Goal: Ask a question

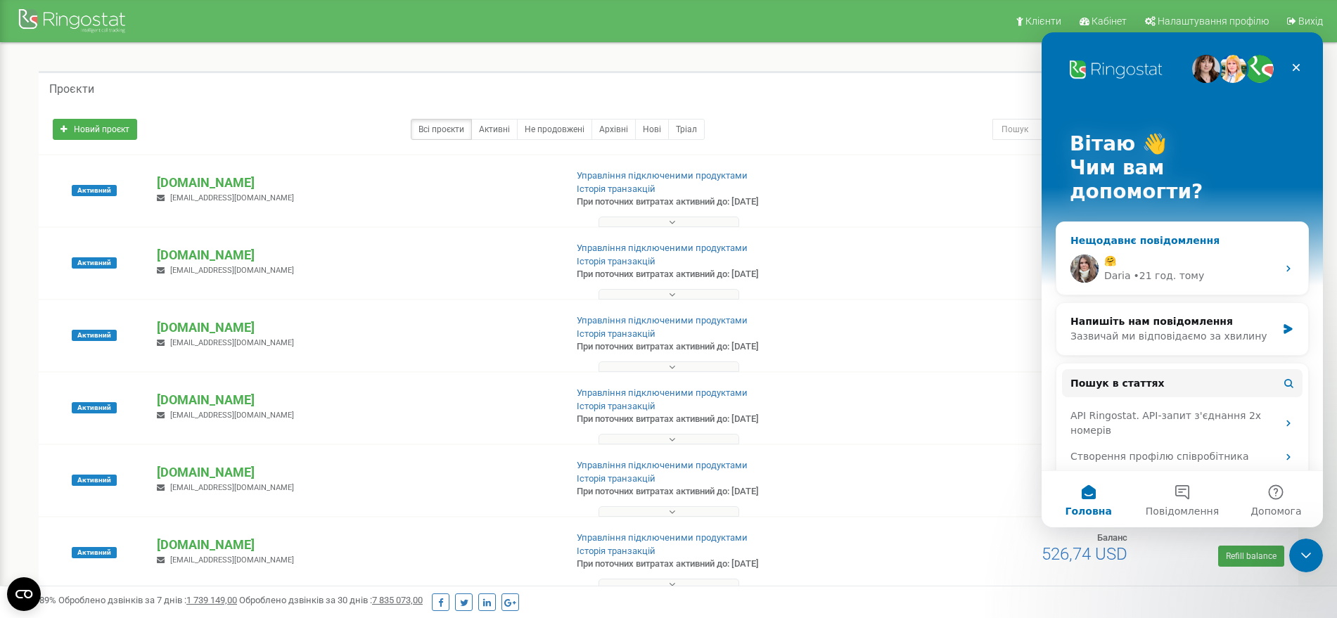
click at [1208, 269] on div "[PERSON_NAME] • 21 год. тому" at bounding box center [1190, 276] width 173 height 15
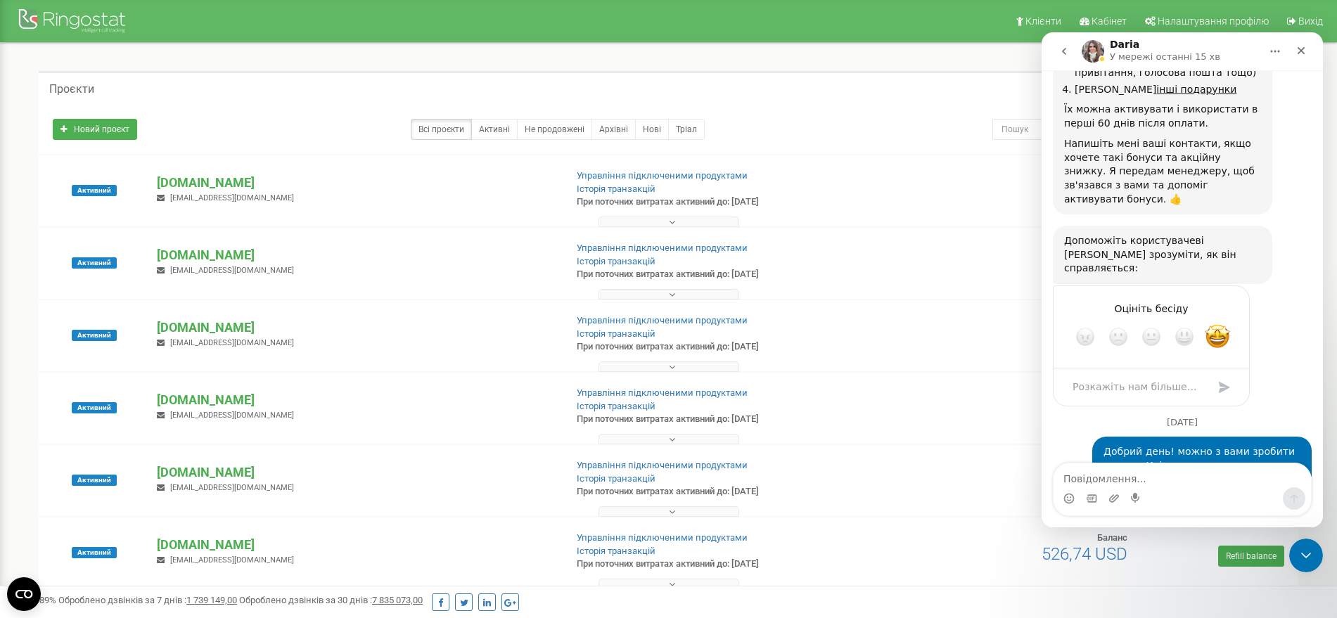
scroll to position [4669, 0]
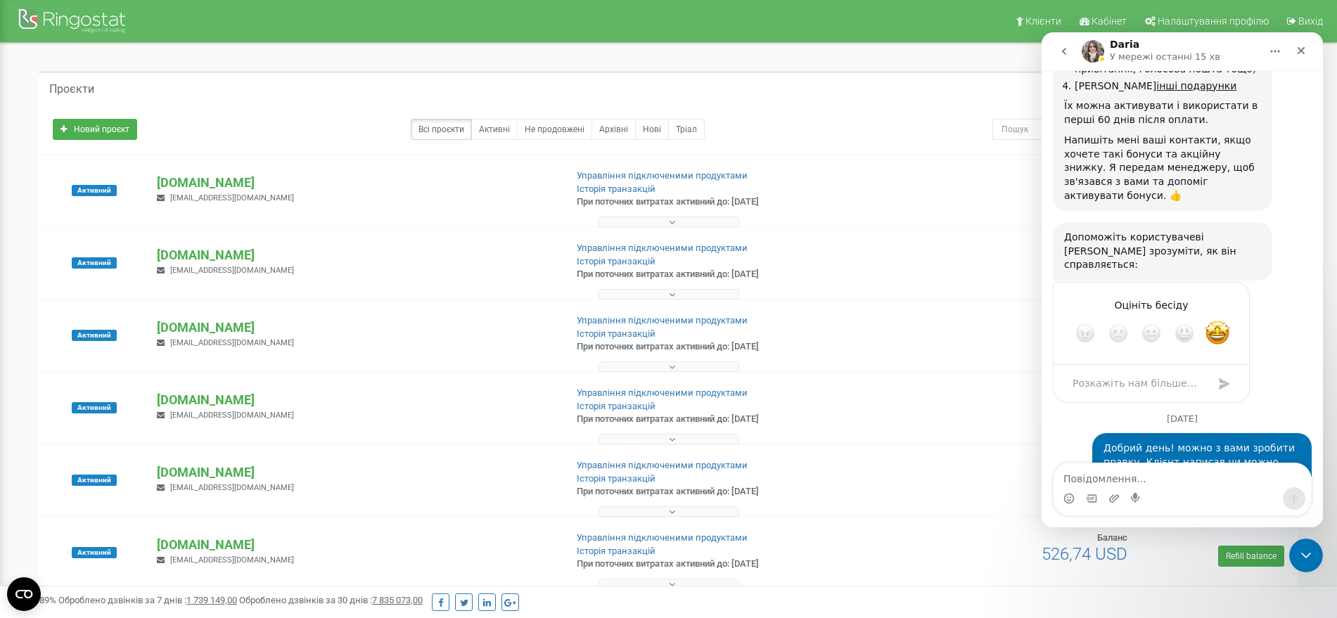
click at [1062, 49] on icon "go back" at bounding box center [1064, 51] width 11 height 11
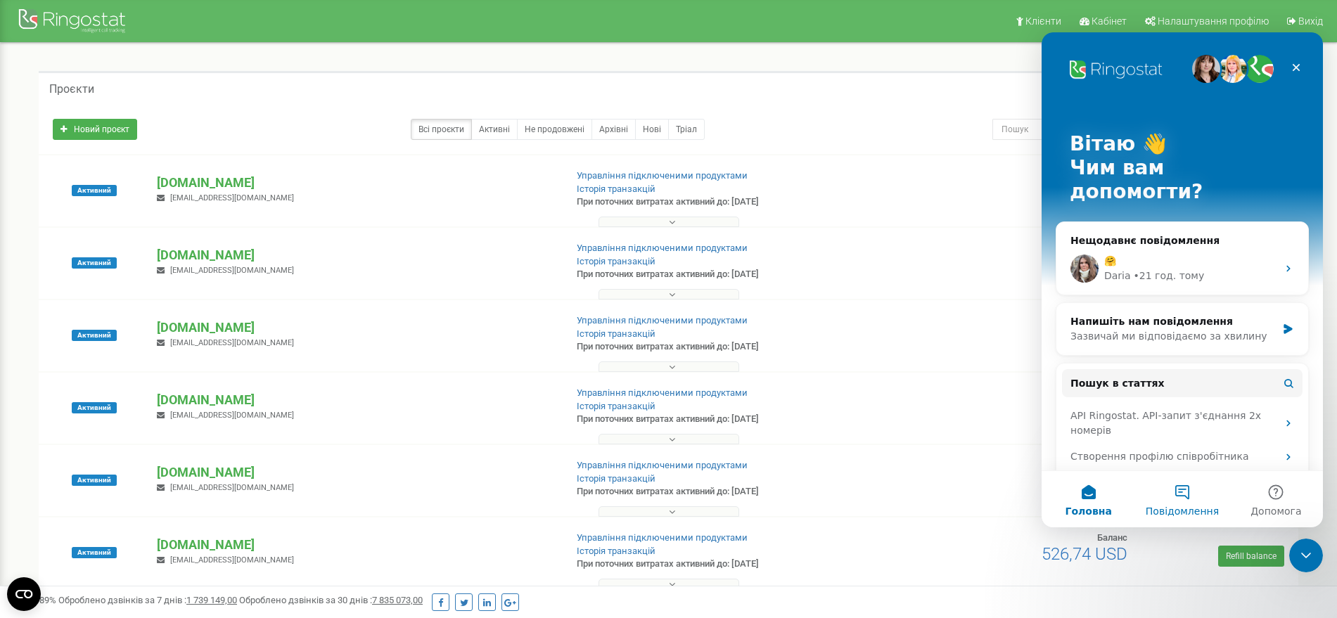
click at [1187, 490] on button "Повідомлення" at bounding box center [1182, 499] width 94 height 56
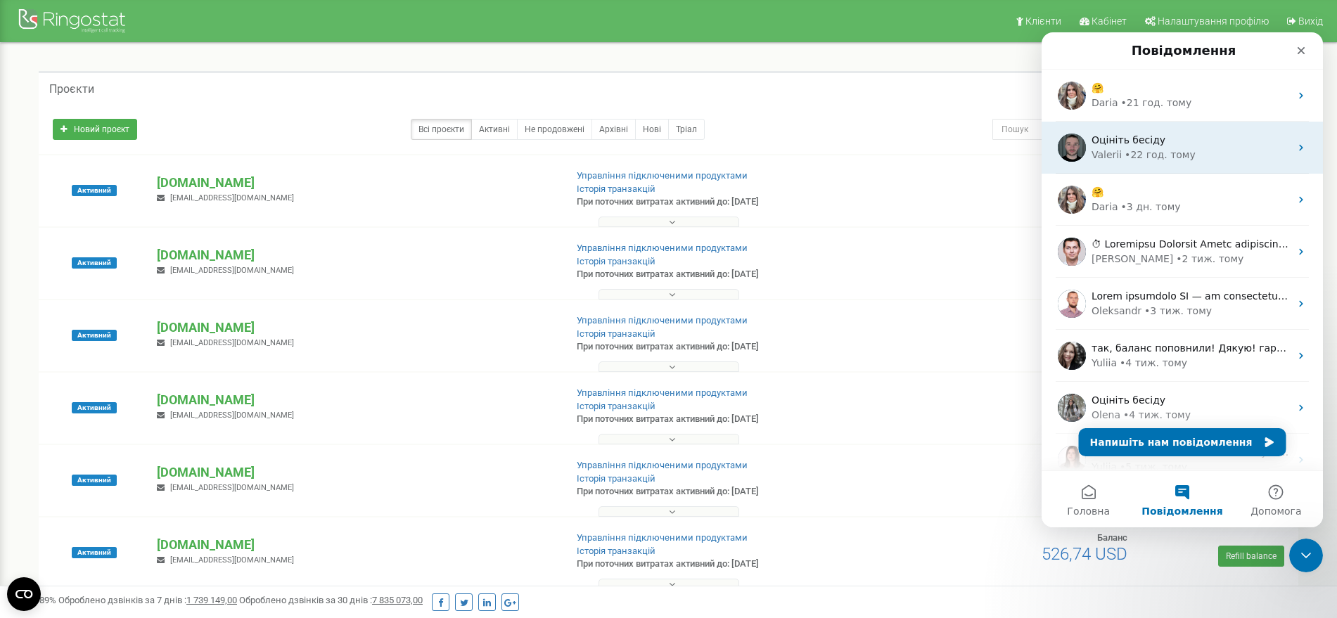
click at [1178, 153] on div "• 22 год. тому" at bounding box center [1160, 155] width 71 height 15
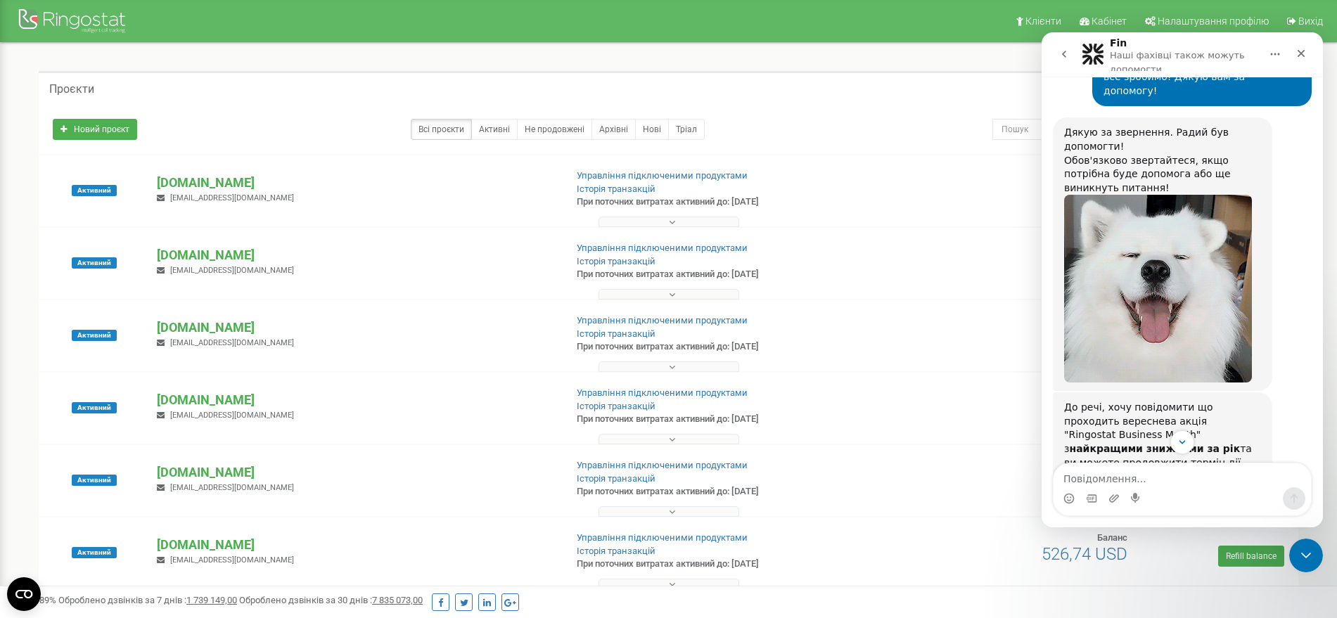
scroll to position [1994, 0]
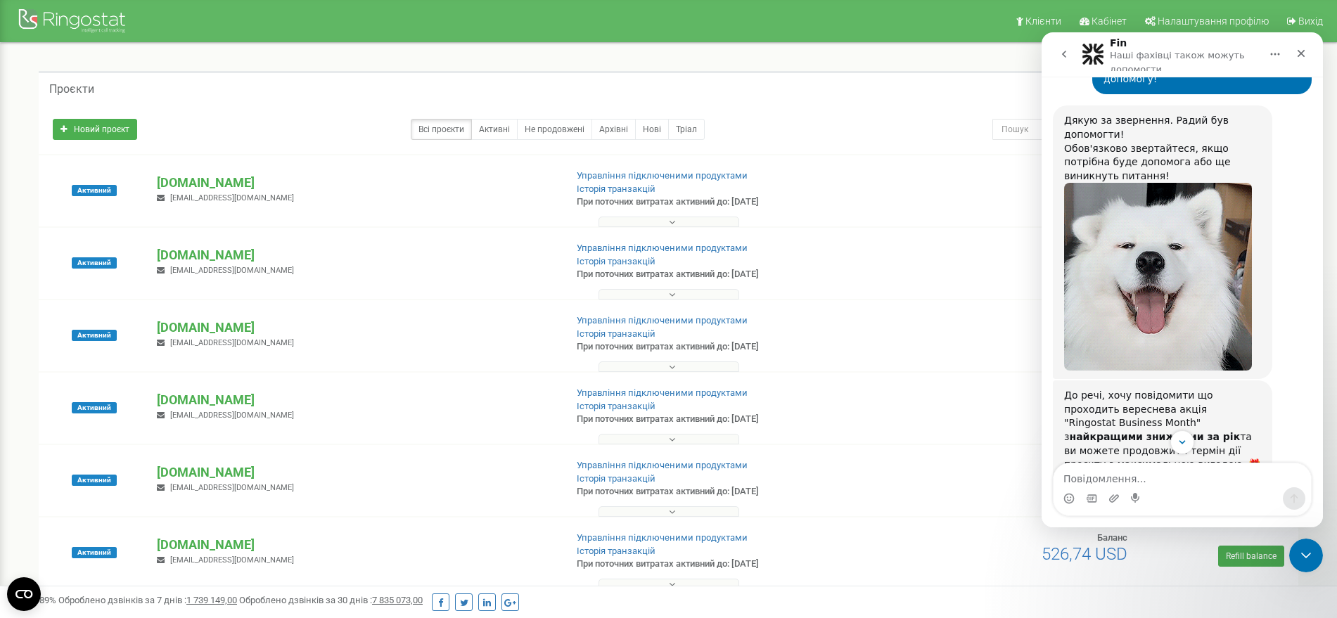
click at [1070, 51] on button "go back" at bounding box center [1064, 54] width 27 height 27
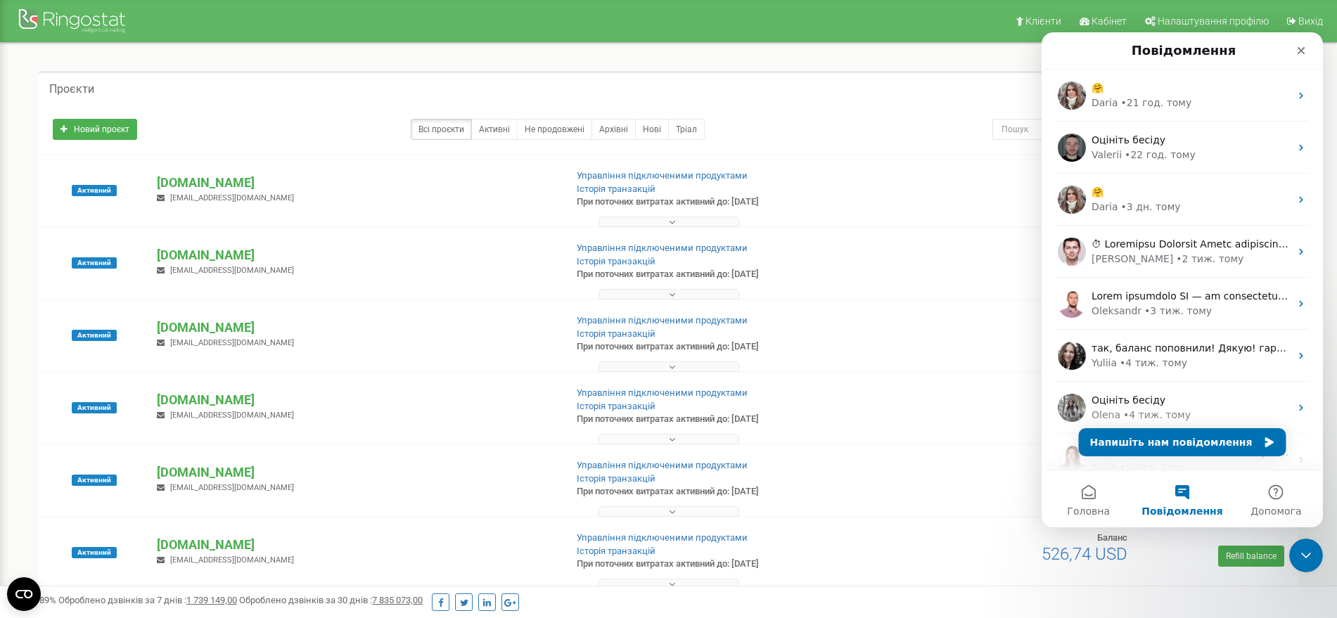
scroll to position [0, 0]
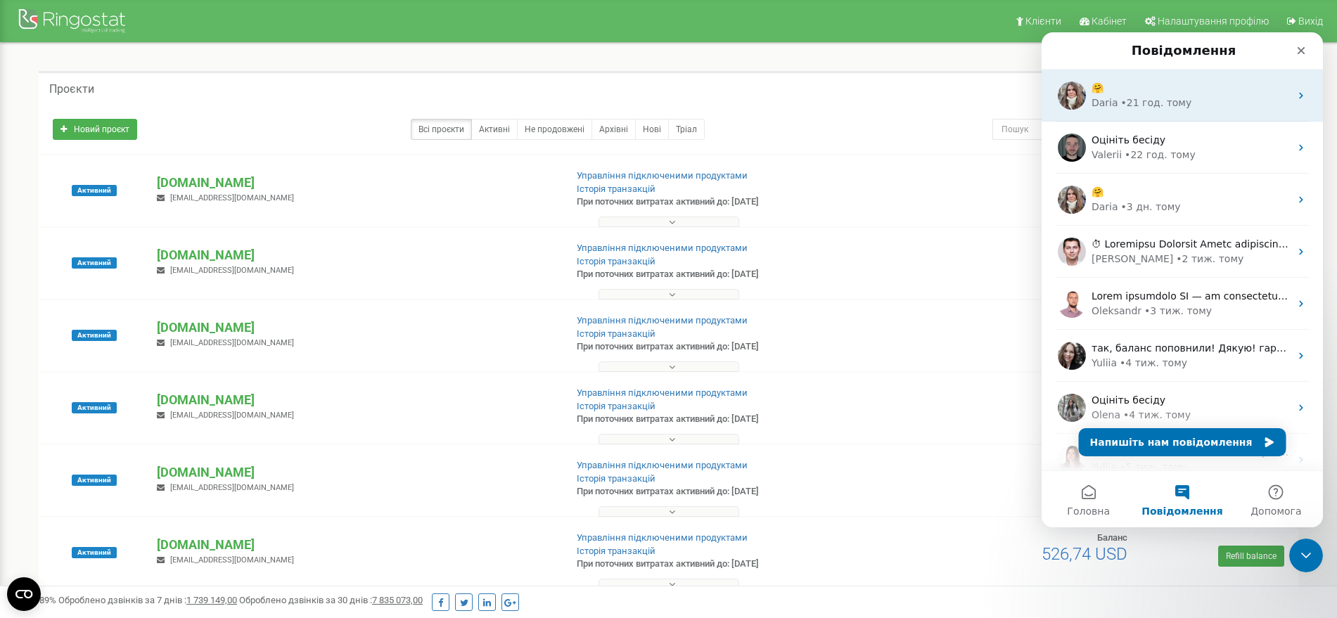
click at [1151, 98] on div "• 21 год. тому" at bounding box center [1156, 103] width 71 height 15
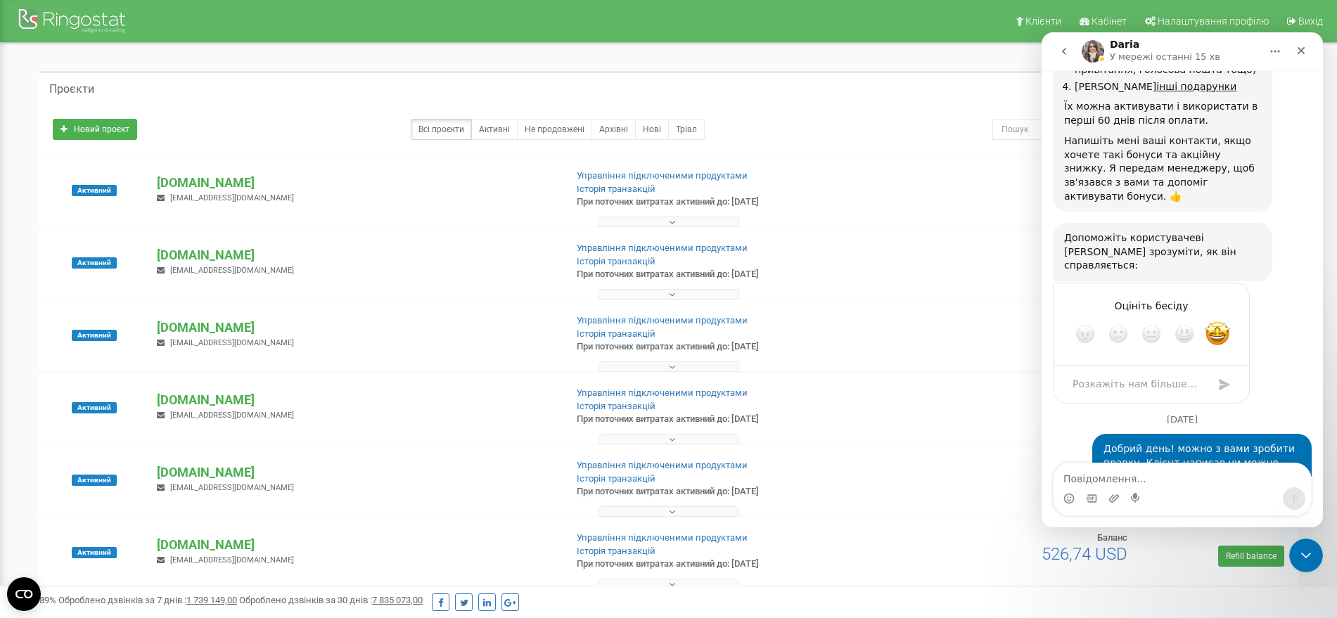
scroll to position [4669, 0]
click at [1153, 467] on textarea "Повідомлення..." at bounding box center [1182, 476] width 257 height 24
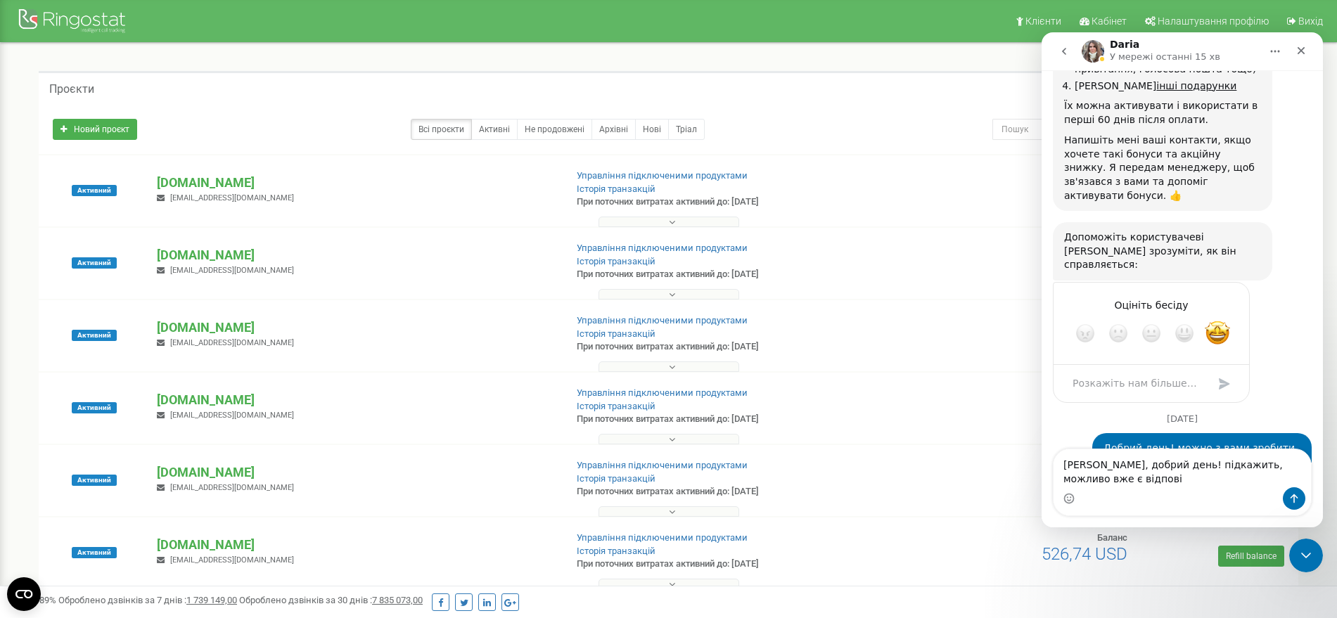
scroll to position [4683, 0]
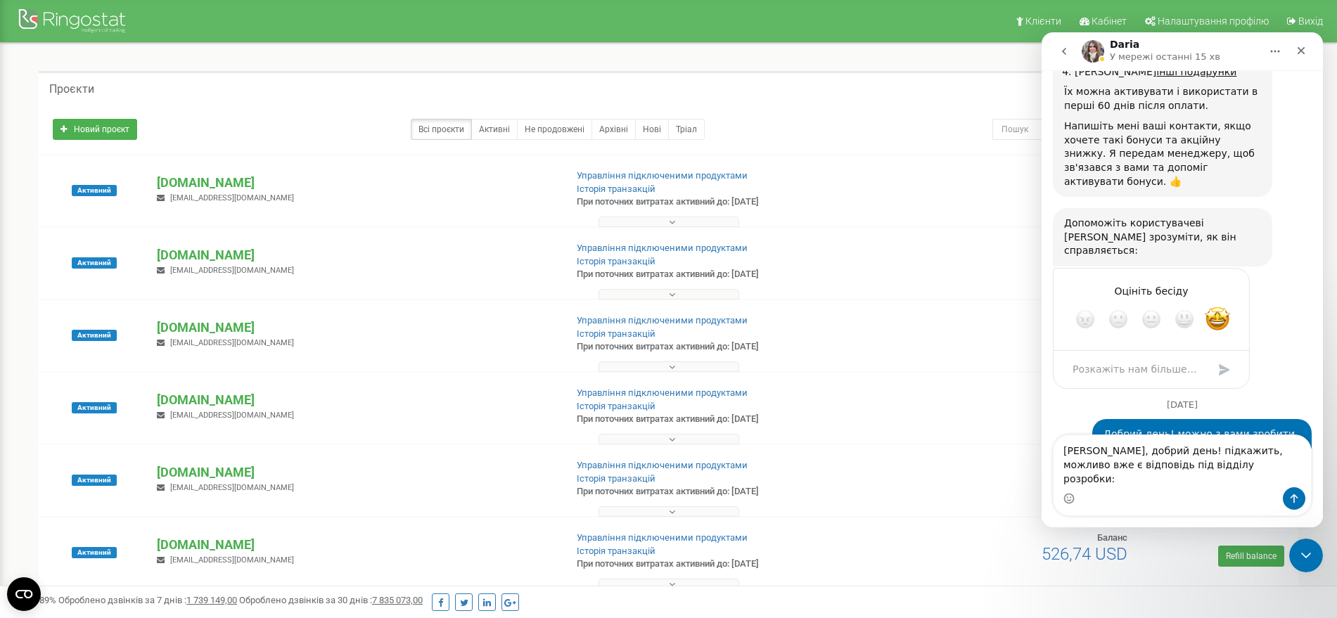
click at [1194, 461] on textarea "[PERSON_NAME], добрий день! підкажить, можливо вже є відповідь під відділу розр…" at bounding box center [1182, 461] width 257 height 52
type textarea "[PERSON_NAME], добрий день! підкажіть, можливо вже є відповідь під відділу розр…"
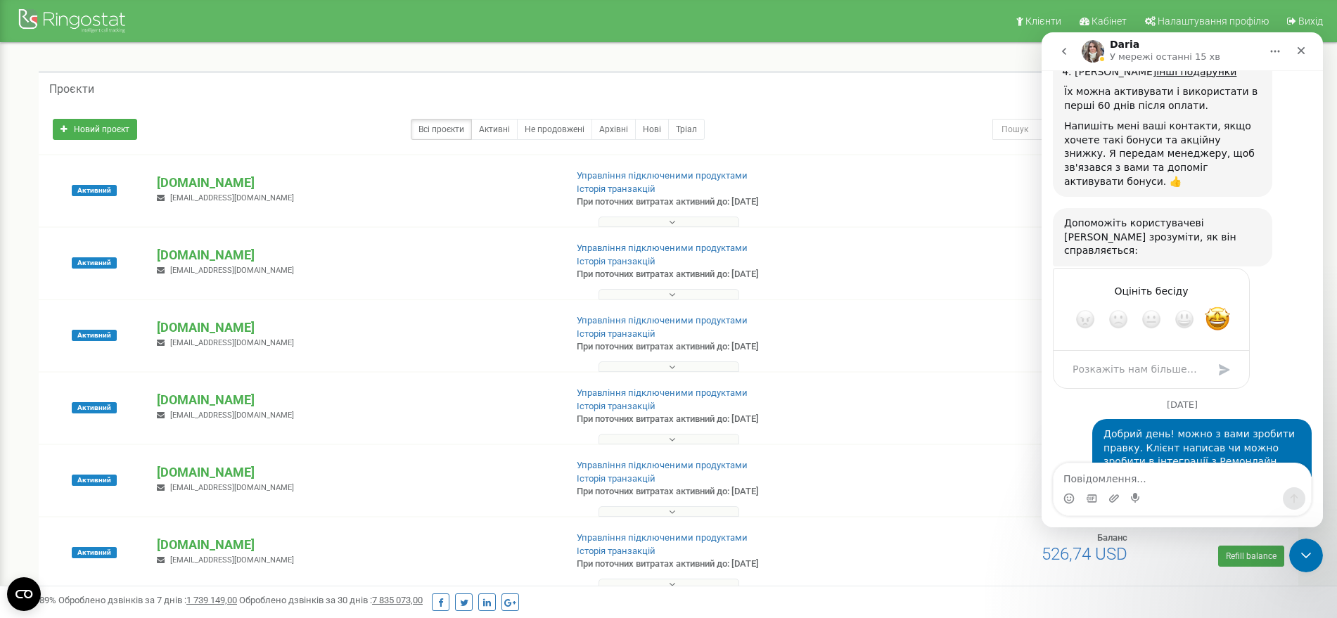
scroll to position [4743, 0]
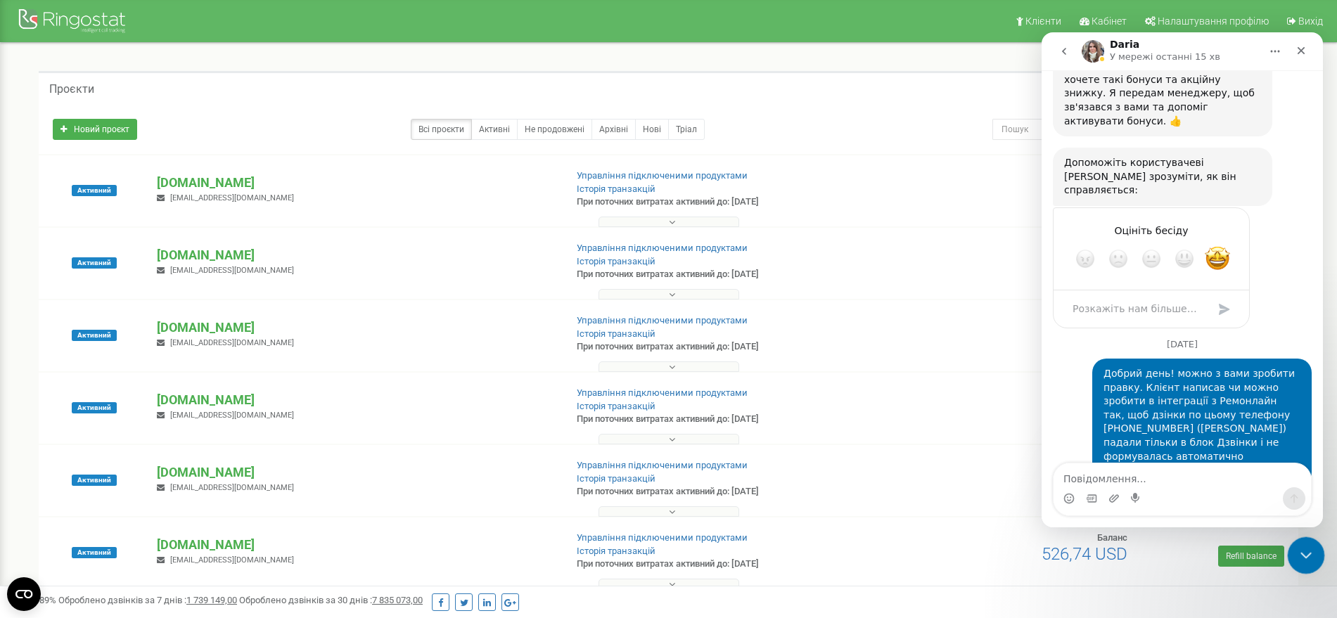
click at [1302, 558] on icon "Закрити програму для спілкування Intercom" at bounding box center [1304, 553] width 17 height 17
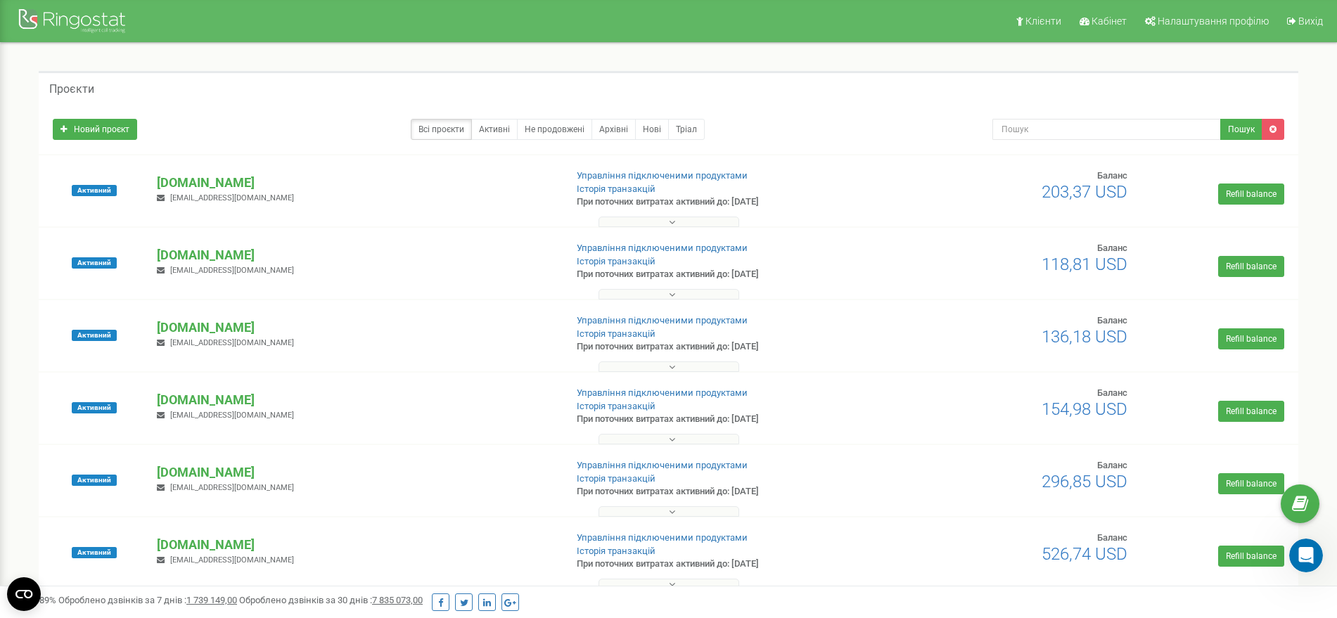
scroll to position [4798, 0]
